Goal: Navigation & Orientation: Understand site structure

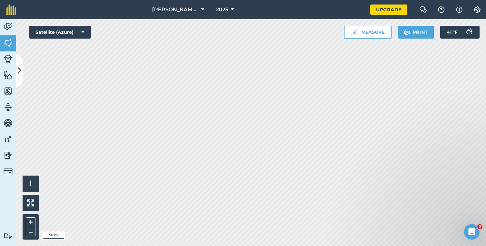
click at [9, 80] on link "Features" at bounding box center [8, 76] width 16 height 16
click at [9, 60] on img at bounding box center [8, 58] width 9 height 9
click at [11, 46] on img at bounding box center [8, 43] width 9 height 10
click at [8, 20] on link "Activity" at bounding box center [8, 27] width 16 height 16
click at [8, 40] on img at bounding box center [8, 43] width 9 height 10
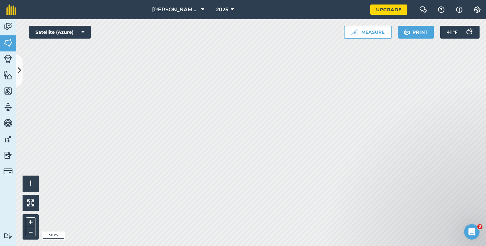
click at [7, 59] on img at bounding box center [8, 58] width 9 height 9
click at [10, 40] on img at bounding box center [8, 43] width 9 height 10
click at [10, 31] on img at bounding box center [8, 27] width 9 height 10
click at [7, 43] on img at bounding box center [8, 43] width 9 height 10
click at [9, 62] on img at bounding box center [8, 58] width 9 height 9
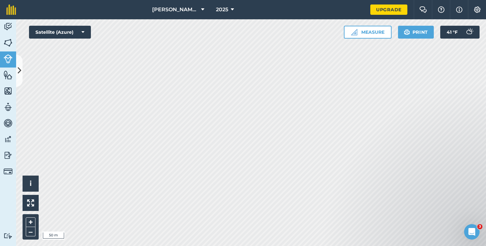
click at [10, 74] on img at bounding box center [8, 75] width 9 height 10
click at [10, 89] on img at bounding box center [8, 91] width 9 height 10
click at [10, 105] on img at bounding box center [8, 107] width 9 height 10
click at [9, 121] on img at bounding box center [8, 123] width 9 height 10
click at [10, 139] on img at bounding box center [8, 140] width 9 height 10
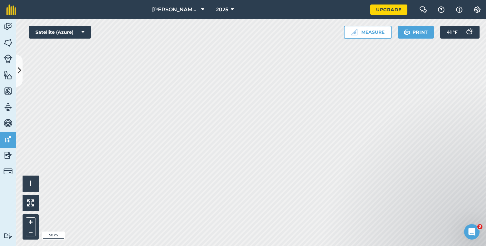
click at [8, 154] on img at bounding box center [8, 156] width 9 height 10
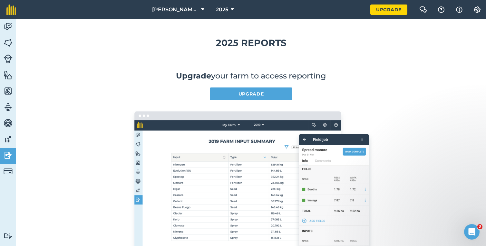
click at [9, 169] on img at bounding box center [8, 171] width 9 height 9
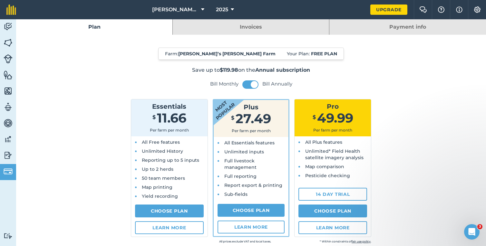
click at [10, 25] on img at bounding box center [8, 27] width 9 height 10
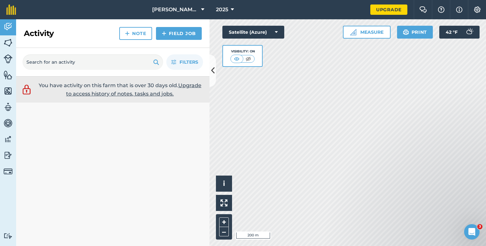
click at [212, 72] on icon at bounding box center [213, 70] width 4 height 11
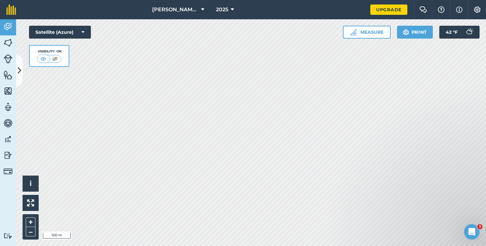
click at [12, 46] on img at bounding box center [8, 43] width 9 height 10
click at [9, 60] on img at bounding box center [8, 58] width 9 height 9
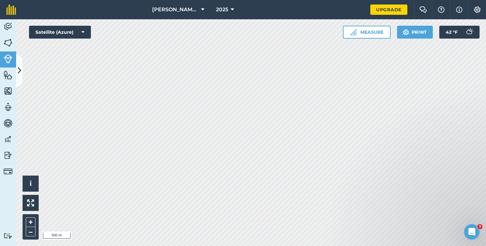
click at [9, 42] on img at bounding box center [8, 43] width 9 height 10
click at [10, 29] on img at bounding box center [8, 27] width 9 height 10
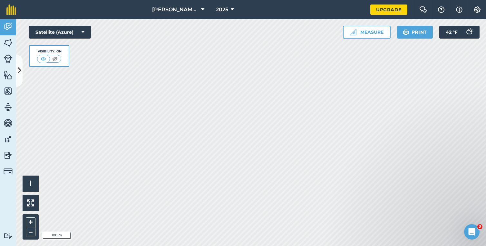
click at [7, 76] on img at bounding box center [8, 75] width 9 height 10
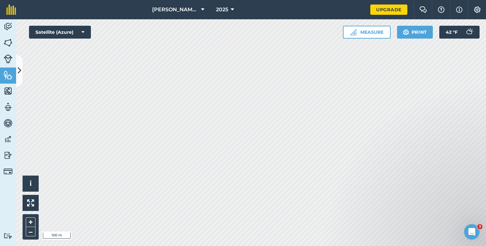
click at [10, 43] on img at bounding box center [8, 43] width 9 height 10
click at [202, 10] on icon at bounding box center [202, 10] width 3 height 8
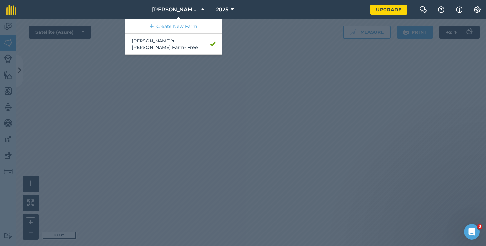
click at [243, 51] on div at bounding box center [243, 132] width 486 height 227
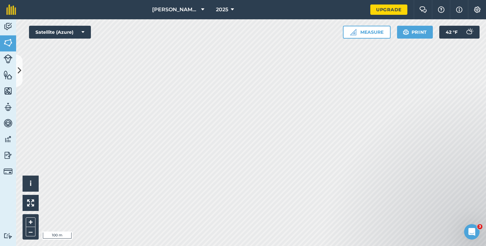
click at [9, 61] on img at bounding box center [8, 58] width 9 height 9
click at [5, 44] on img at bounding box center [8, 43] width 9 height 10
click at [8, 46] on img at bounding box center [8, 43] width 9 height 10
click at [33, 201] on img at bounding box center [30, 203] width 7 height 7
click at [30, 219] on button "+" at bounding box center [31, 223] width 10 height 10
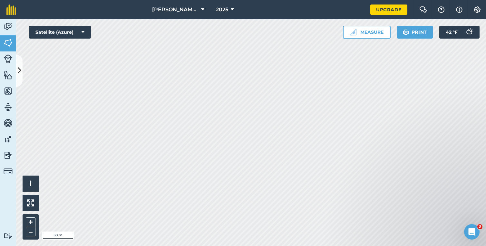
click at [152, 246] on html "[PERSON_NAME]’s [PERSON_NAME] Farm 2025 Upgrade Farm Chat Help Info Settings Ma…" at bounding box center [243, 123] width 486 height 246
click at [14, 48] on link "Fields" at bounding box center [8, 43] width 16 height 16
click at [296, 246] on html "[PERSON_NAME]’s [PERSON_NAME] Farm 2025 Upgrade Farm Chat Help Info Settings Ma…" at bounding box center [243, 123] width 486 height 246
click at [10, 42] on img at bounding box center [8, 43] width 9 height 10
